Goal: Navigation & Orientation: Understand site structure

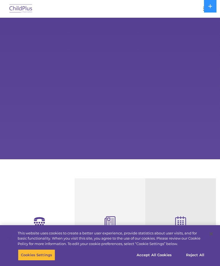
select select "MEDIUM"
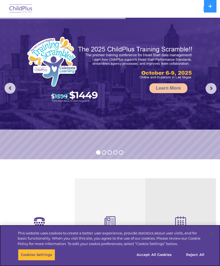
click at [211, 237] on button "Close" at bounding box center [212, 234] width 12 height 12
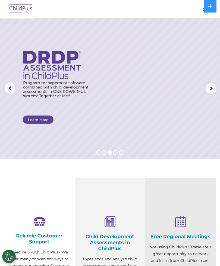
click at [201, 13] on button "button" at bounding box center [206, 8] width 11 height 9
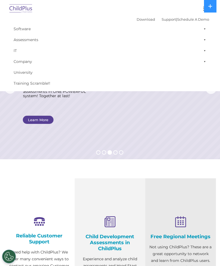
click at [202, 7] on button "button" at bounding box center [206, 8] width 11 height 9
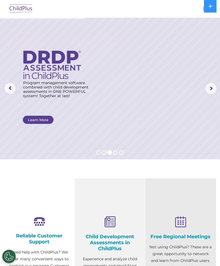
select select "MEDIUM"
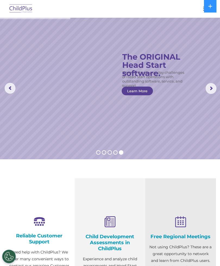
click at [199, 7] on div at bounding box center [110, 8] width 199 height 13
click at [210, 7] on icon at bounding box center [211, 6] width 4 height 4
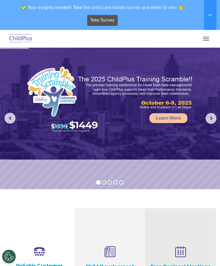
click at [204, 40] on button "button" at bounding box center [206, 38] width 11 height 9
